Goal: Task Accomplishment & Management: Use online tool/utility

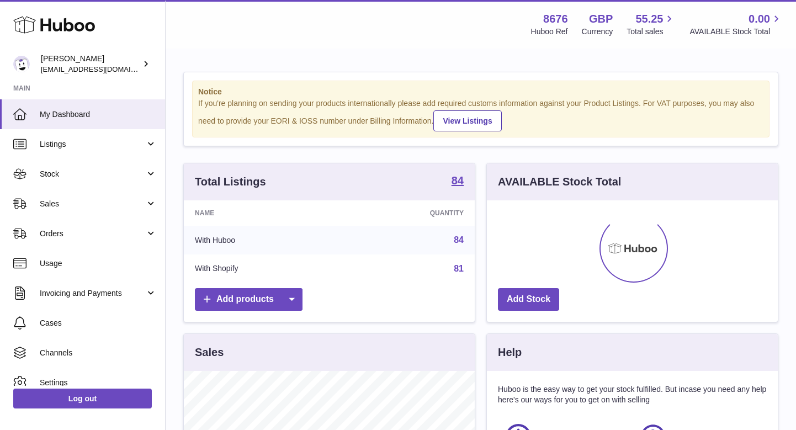
scroll to position [172, 291]
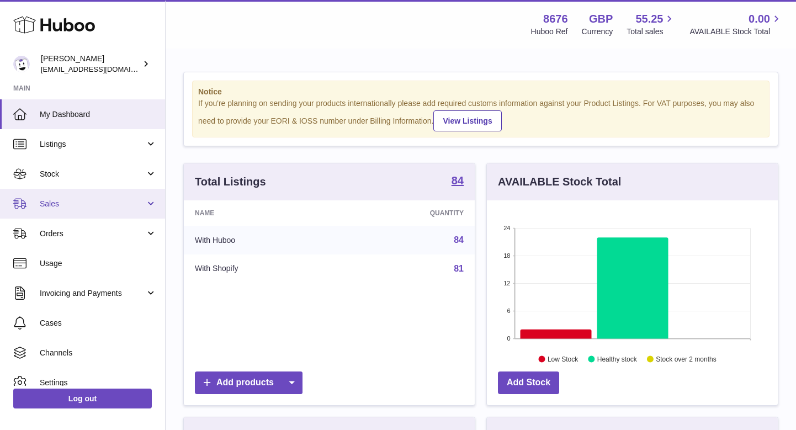
click at [60, 211] on link "Sales" at bounding box center [82, 204] width 165 height 30
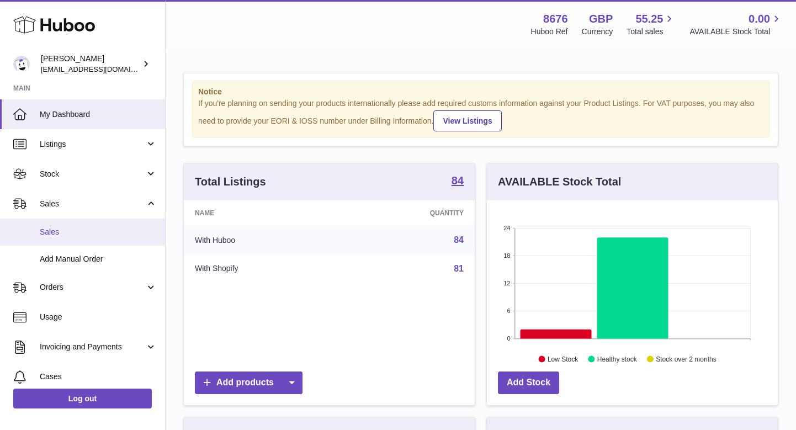
click at [57, 228] on span "Sales" at bounding box center [98, 232] width 117 height 10
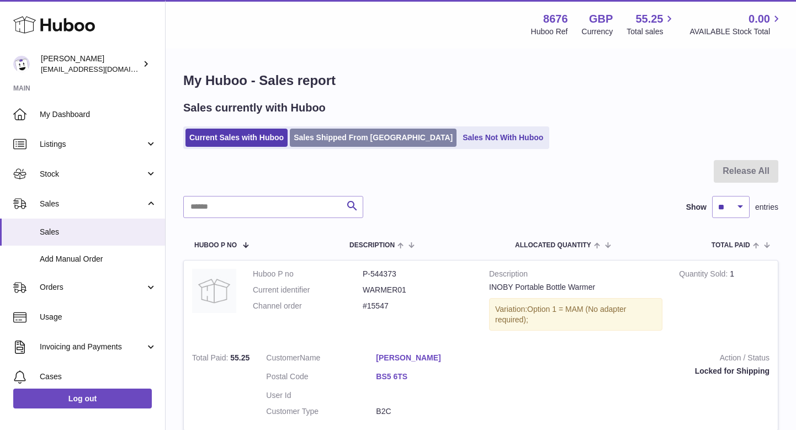
click at [362, 137] on link "Sales Shipped From [GEOGRAPHIC_DATA]" at bounding box center [373, 138] width 167 height 18
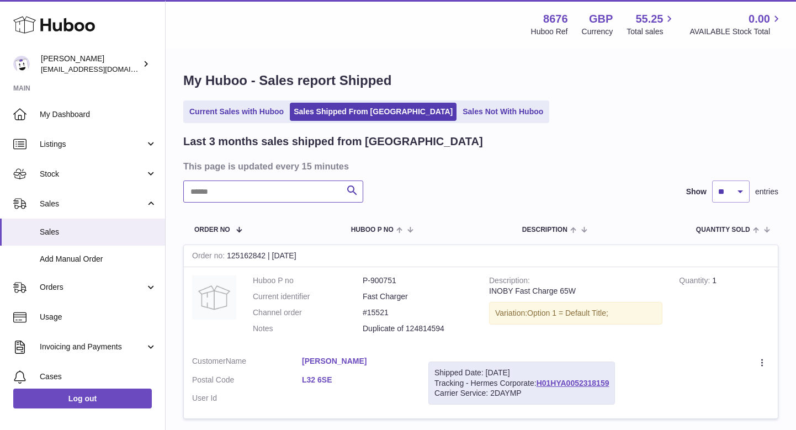
click at [302, 184] on input "text" at bounding box center [273, 192] width 180 height 22
paste input "*****"
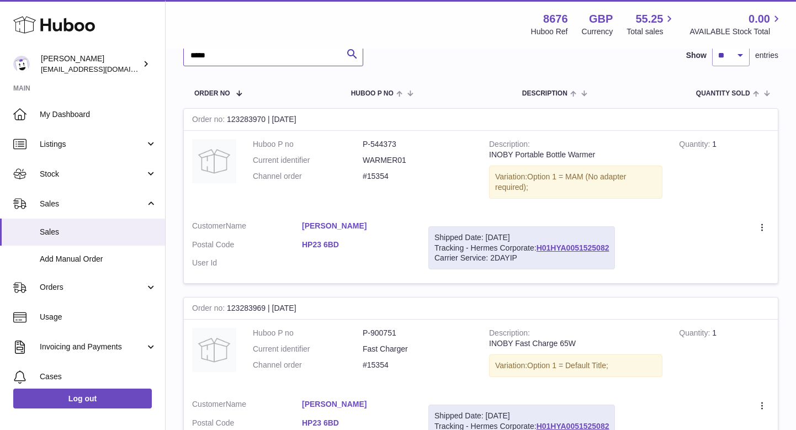
scroll to position [128, 0]
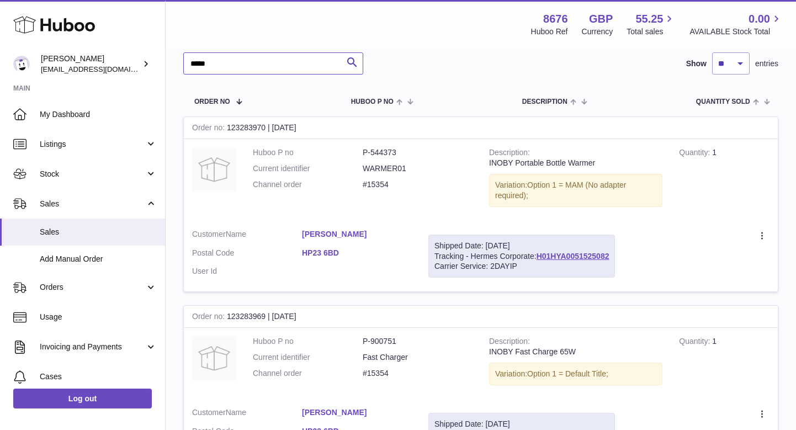
type input "*****"
click at [756, 230] on div "Create a ticket Duplicate Order" at bounding box center [701, 236] width 138 height 14
click at [762, 232] on icon at bounding box center [763, 235] width 2 height 7
click at [703, 280] on li "Duplicate Order" at bounding box center [714, 284] width 110 height 24
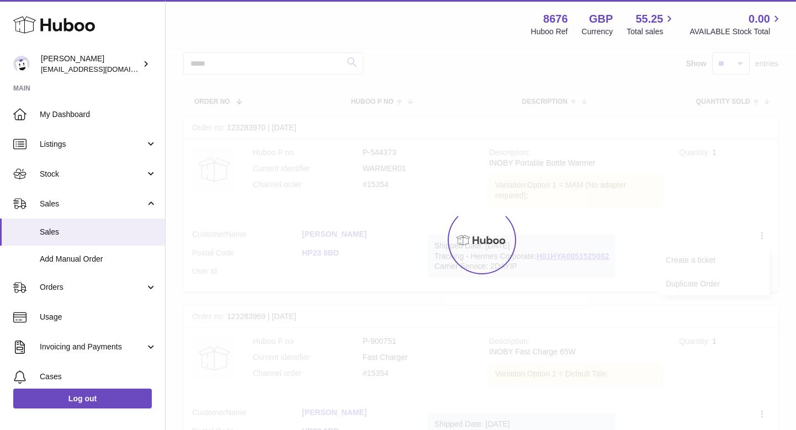
scroll to position [120, 0]
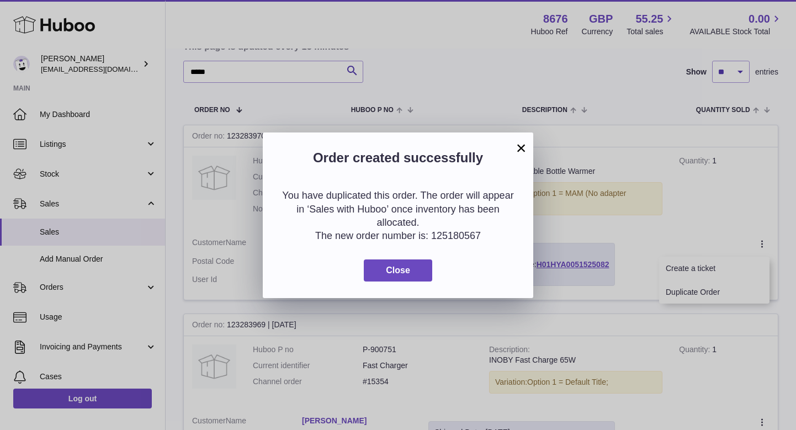
click at [400, 250] on div "You have duplicated this order. The order will appear in ‘Sales with Huboo’ onc…" at bounding box center [398, 235] width 271 height 126
click at [399, 270] on span "Close" at bounding box center [398, 270] width 24 height 9
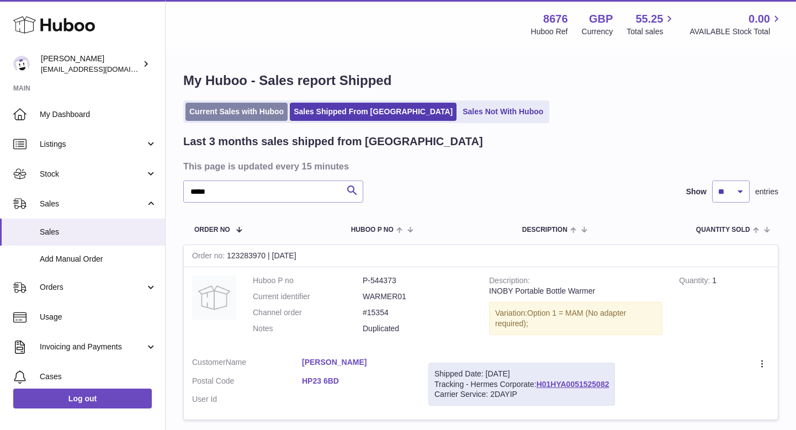
scroll to position [0, 0]
click at [246, 112] on link "Current Sales with Huboo" at bounding box center [237, 112] width 102 height 18
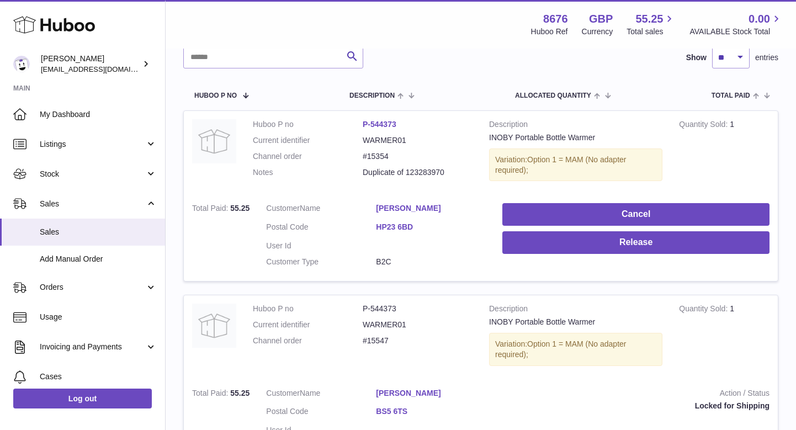
scroll to position [110, 0]
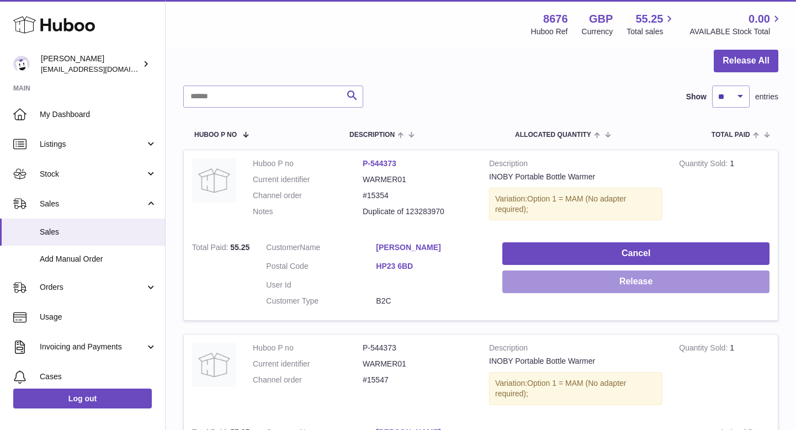
click at [613, 278] on button "Release" at bounding box center [636, 282] width 267 height 23
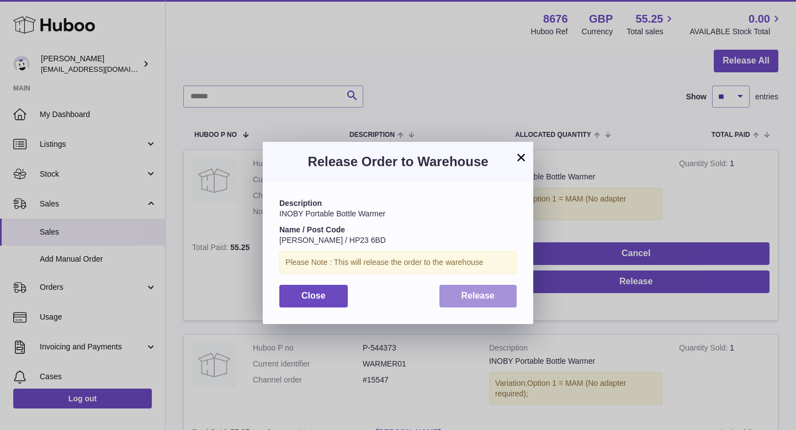
click at [488, 288] on button "Release" at bounding box center [479, 296] width 78 height 23
